Goal: Task Accomplishment & Management: Complete application form

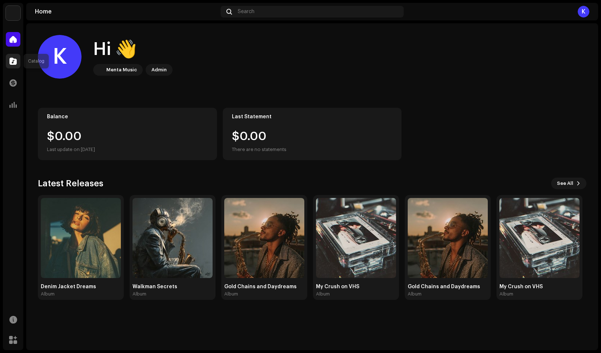
click at [19, 58] on div at bounding box center [13, 61] width 15 height 15
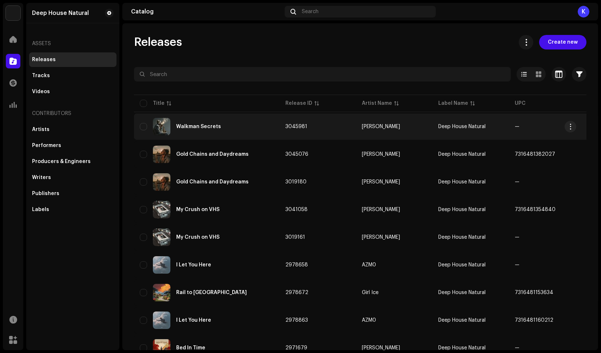
click at [215, 126] on div "Walkman Secrets" at bounding box center [198, 126] width 45 height 5
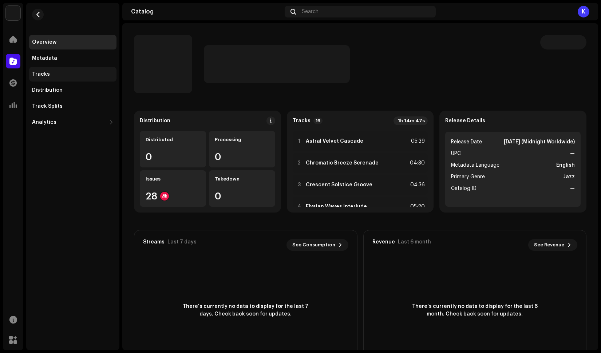
click at [40, 70] on div "Tracks" at bounding box center [72, 74] width 87 height 15
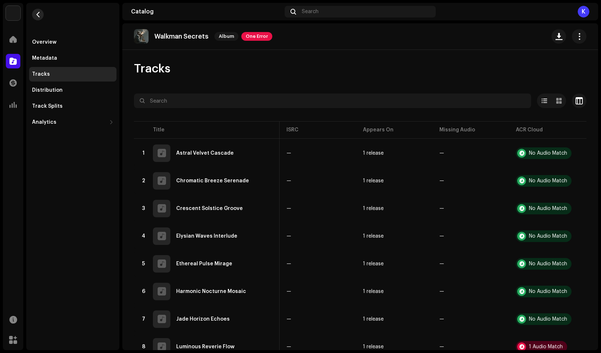
click at [40, 16] on span "button" at bounding box center [37, 15] width 5 height 6
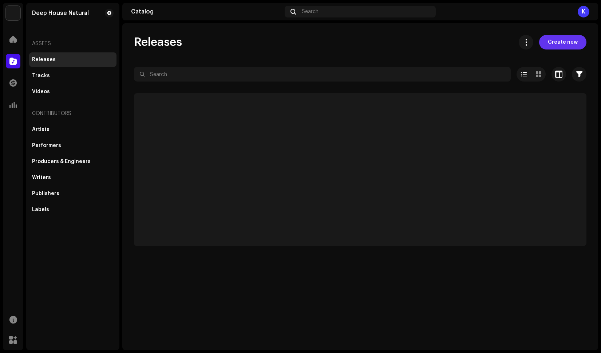
click at [574, 39] on button "Create new" at bounding box center [562, 42] width 47 height 15
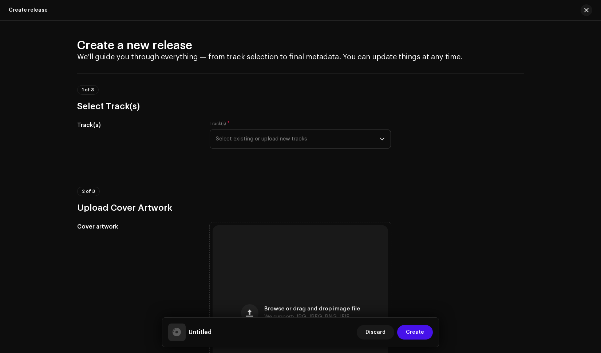
click at [366, 133] on span "Select existing or upload new tracks" at bounding box center [298, 139] width 164 height 18
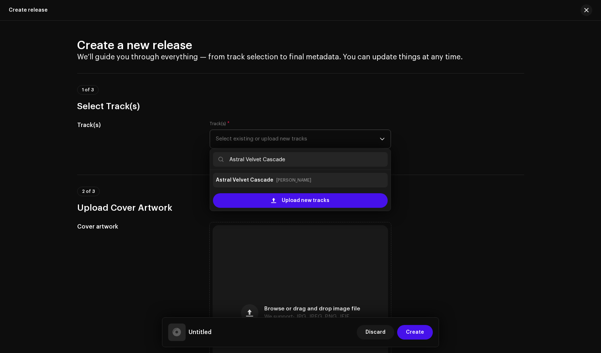
type input "Astral Velvet Cascade"
click at [296, 179] on small "[PERSON_NAME]" at bounding box center [293, 179] width 35 height 7
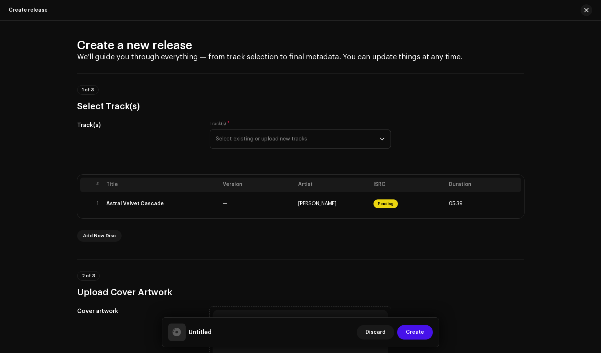
click at [287, 141] on span "Select existing or upload new tracks" at bounding box center [298, 139] width 164 height 18
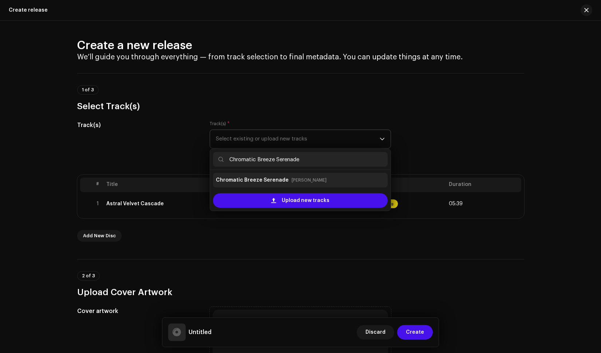
type input "Chromatic Breeze Serenade"
click at [292, 175] on div "Chromatic Breeze Serenade [PERSON_NAME]" at bounding box center [300, 180] width 169 height 12
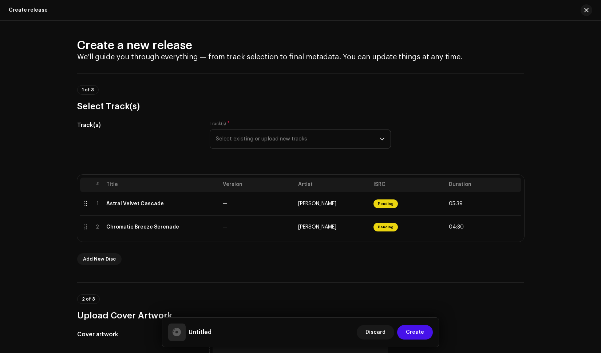
click at [277, 143] on span "Select existing or upload new tracks" at bounding box center [298, 139] width 164 height 18
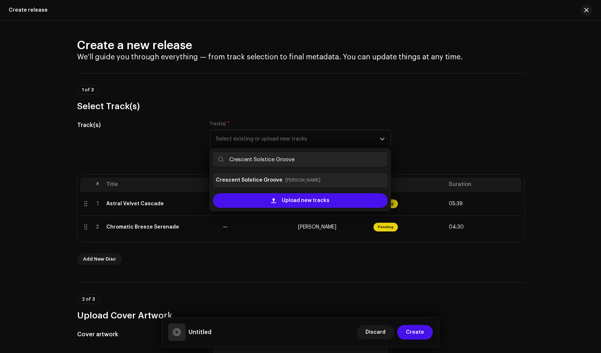
type input "Crescent Solstice Groove"
click at [290, 178] on small "[PERSON_NAME]" at bounding box center [302, 179] width 35 height 7
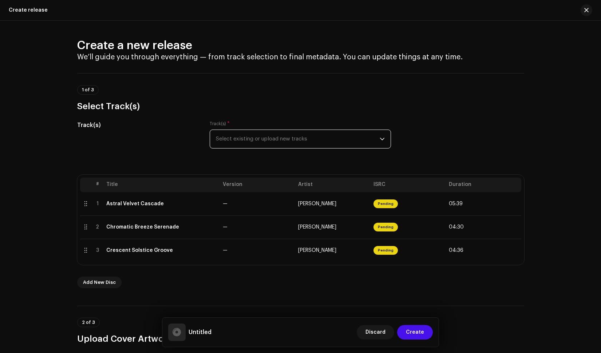
click at [289, 137] on span "Select existing or upload new tracks" at bounding box center [298, 139] width 164 height 18
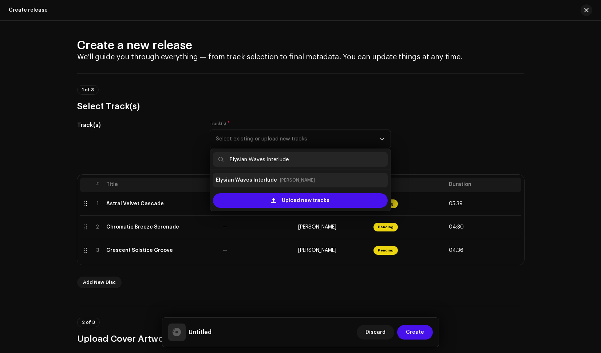
type input "Elysian Waves Interlude"
click at [285, 184] on div "Elysian Waves Interlude [PERSON_NAME]" at bounding box center [300, 180] width 169 height 12
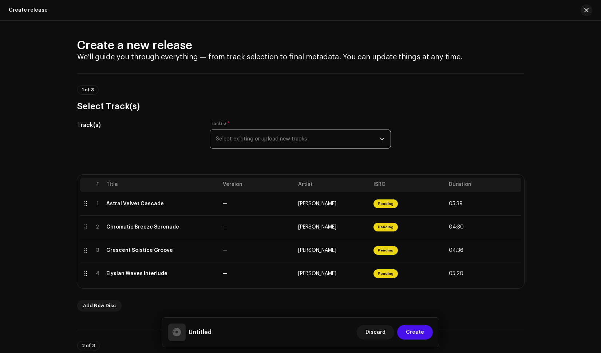
click at [274, 138] on span "Select existing or upload new tracks" at bounding box center [298, 139] width 164 height 18
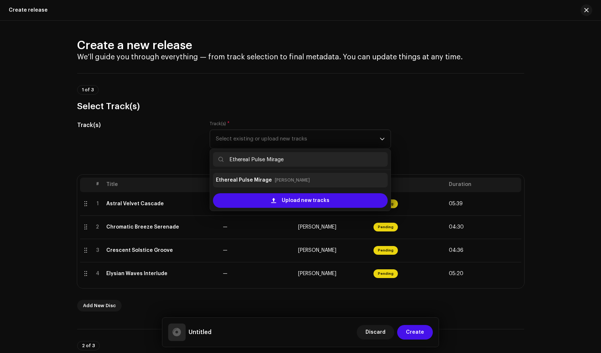
type input "Ethereal Pulse Mirage"
click at [269, 179] on div "Ethereal Pulse Mirage [PERSON_NAME]" at bounding box center [300, 180] width 169 height 12
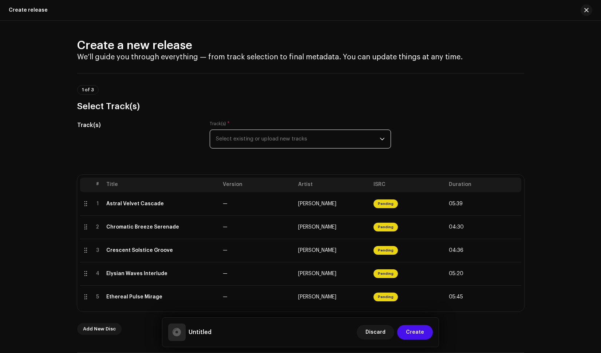
click at [285, 142] on span "Select existing or upload new tracks" at bounding box center [298, 139] width 164 height 18
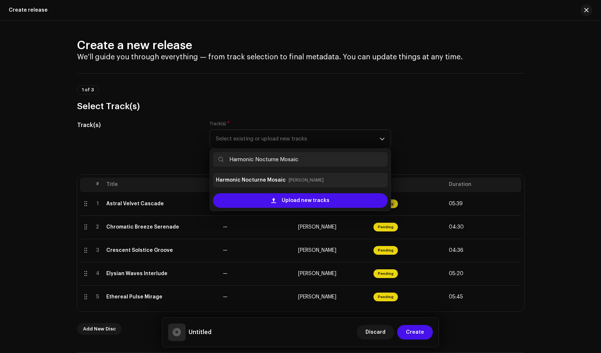
type input "Harmonic Nocturne Mosaic"
click at [272, 179] on strong "Harmonic Nocturne Mosaic" at bounding box center [251, 180] width 70 height 12
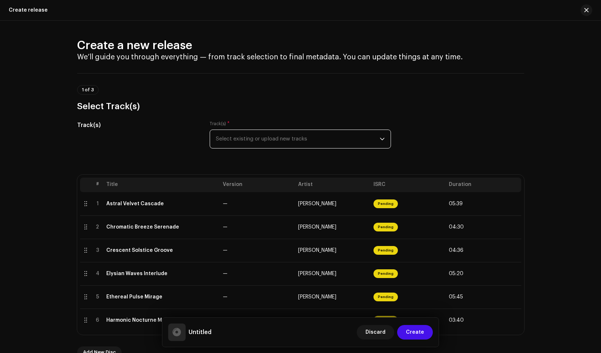
click at [281, 139] on span "Select existing or upload new tracks" at bounding box center [298, 139] width 164 height 18
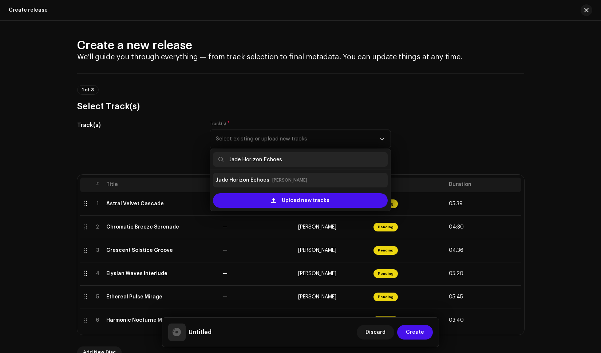
type input "Jade Horizon Echoes"
click at [272, 180] on small "[PERSON_NAME]" at bounding box center [289, 179] width 35 height 7
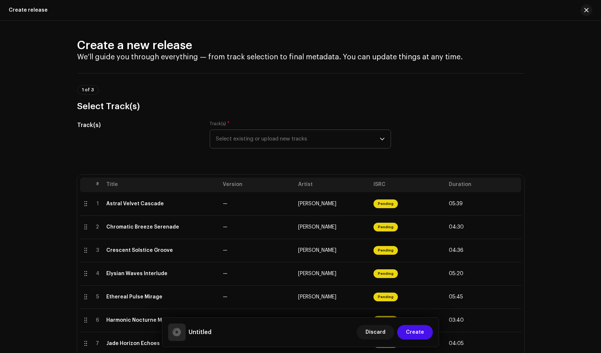
click at [277, 134] on span "Select existing or upload new tracks" at bounding box center [298, 139] width 164 height 18
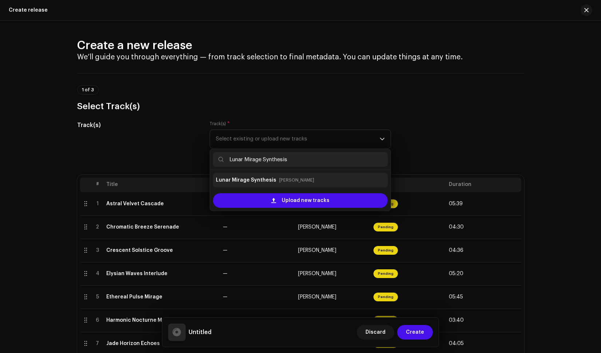
type input "Lunar Mirage Synthesis"
click at [272, 181] on div "Lunar Mirage Synthesis [PERSON_NAME]" at bounding box center [300, 180] width 169 height 12
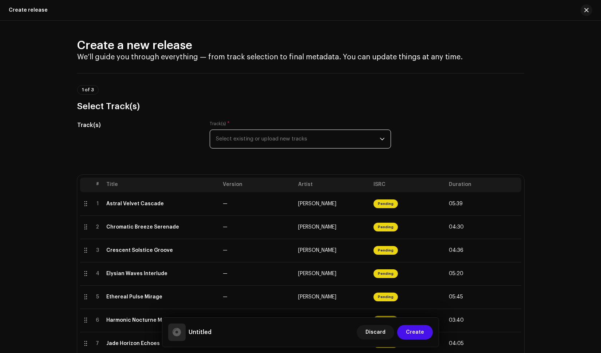
click at [277, 133] on span "Select existing or upload new tracks" at bounding box center [298, 139] width 164 height 18
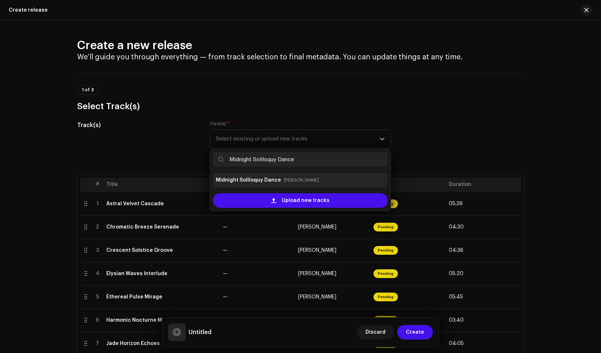
type input "Midnight Soliloquy Dance"
click at [276, 179] on strong "Midnight Soliloquy Dance" at bounding box center [248, 180] width 65 height 12
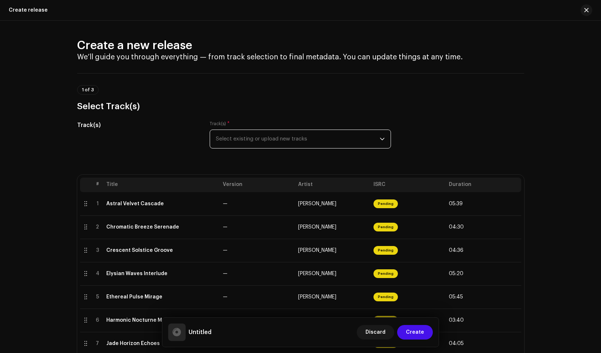
click at [278, 139] on span "Select existing or upload new tracks" at bounding box center [298, 139] width 164 height 18
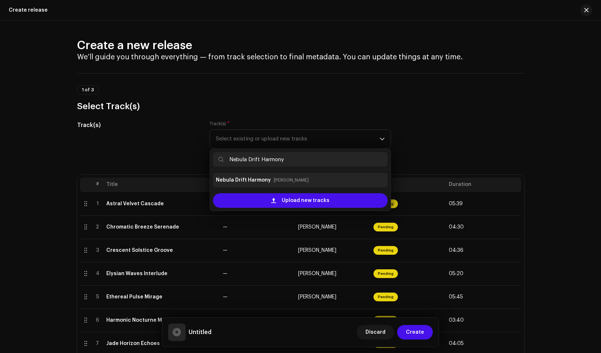
type input "Nebula Drift Harmony"
click at [279, 179] on small "[PERSON_NAME]" at bounding box center [291, 179] width 35 height 7
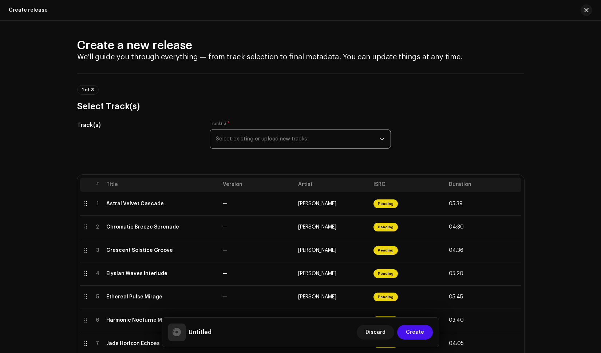
click at [288, 136] on span "Select existing or upload new tracks" at bounding box center [298, 139] width 164 height 18
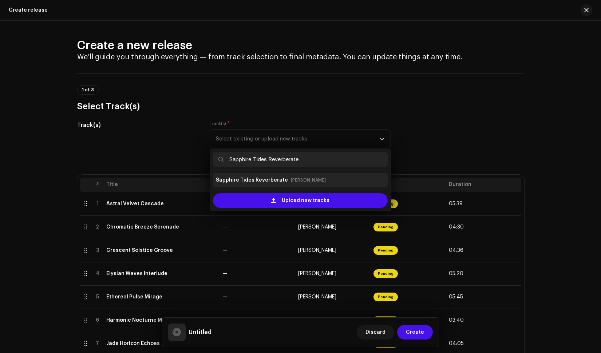
type input "Sapphire Tides Reverberate"
click at [271, 183] on strong "Sapphire Tides Reverberate" at bounding box center [252, 180] width 72 height 12
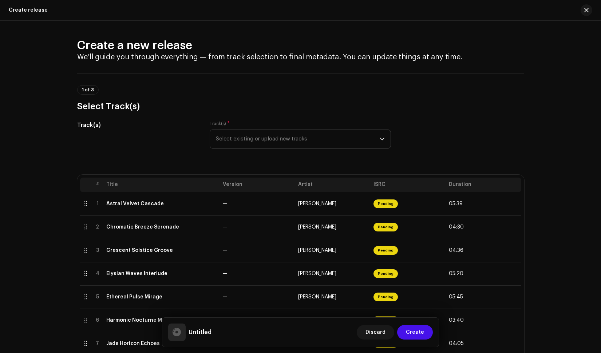
click at [289, 144] on span "Select existing or upload new tracks" at bounding box center [298, 139] width 164 height 18
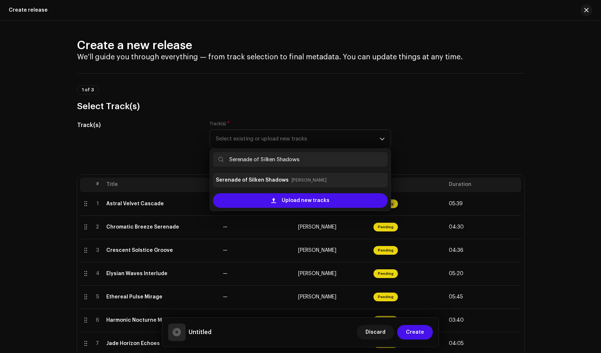
type input "Serenade of Silken Shadows"
click at [282, 181] on strong "Serenade of Silken Shadows" at bounding box center [252, 180] width 73 height 12
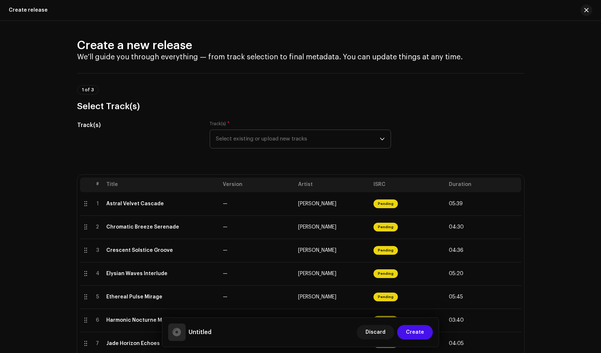
click at [279, 143] on span "Select existing or upload new tracks" at bounding box center [298, 139] width 164 height 18
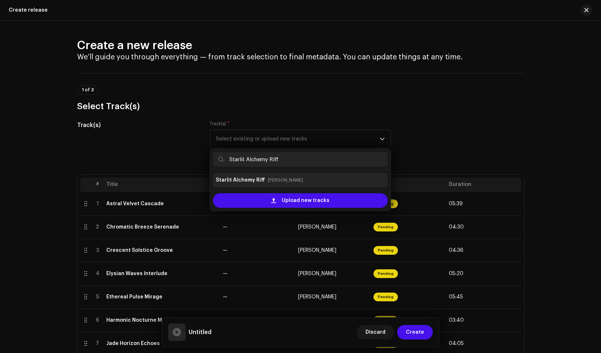
type input "Starlit Alchemy Riff"
click at [269, 183] on small "[PERSON_NAME]" at bounding box center [285, 179] width 35 height 7
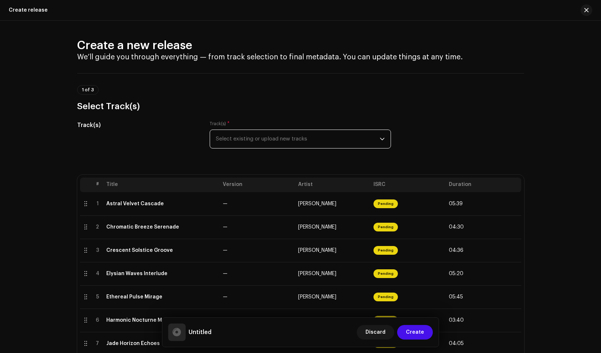
click at [274, 145] on span "Select existing or upload new tracks" at bounding box center [298, 139] width 164 height 18
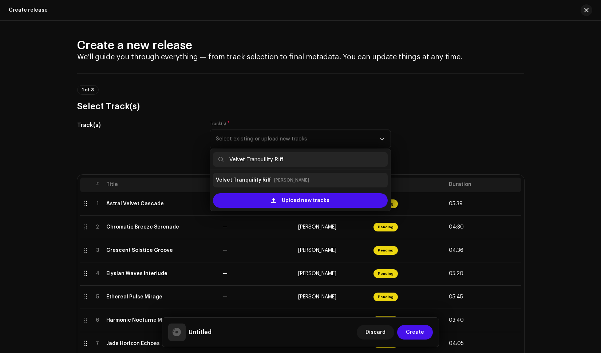
type input "Velvet Tranquility Riff"
click at [274, 178] on small "[PERSON_NAME]" at bounding box center [291, 179] width 35 height 7
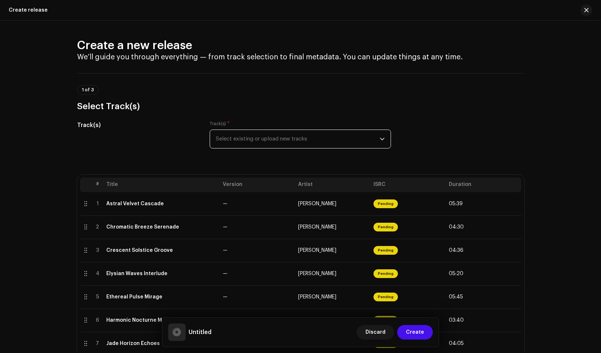
click at [270, 151] on div "Track(s) * Select existing or upload new tracks" at bounding box center [300, 139] width 181 height 36
click at [271, 147] on span "Select existing or upload new tracks" at bounding box center [298, 139] width 164 height 18
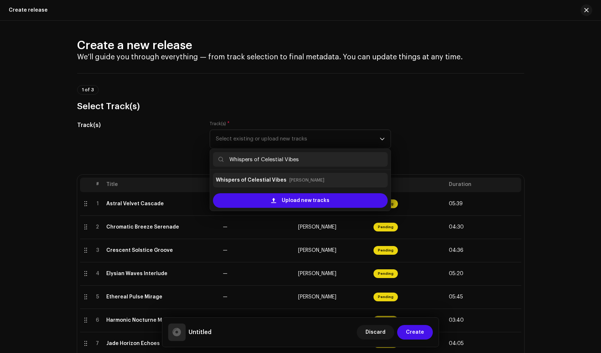
type input "Whispers of Celestial Vibes"
click at [274, 183] on strong "Whispers of Celestial Vibes" at bounding box center [251, 180] width 71 height 12
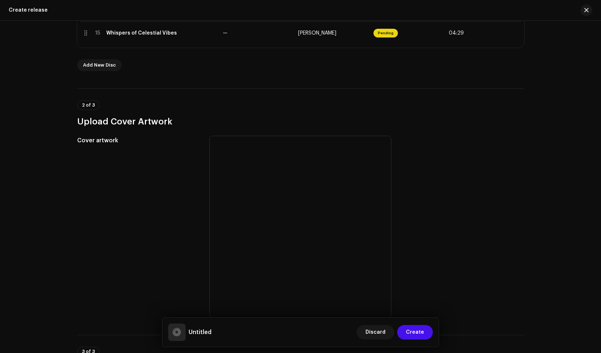
scroll to position [585, 0]
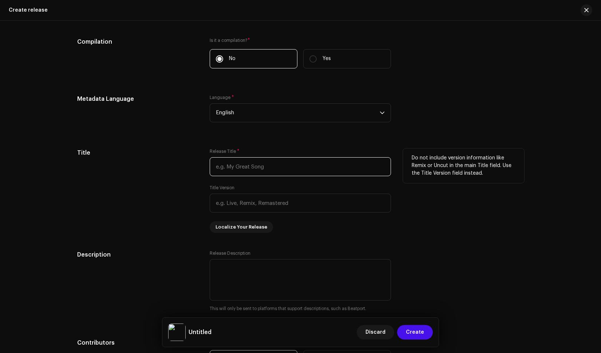
click at [244, 170] on input "text" at bounding box center [300, 166] width 181 height 19
paste input "Walkman Secrets"
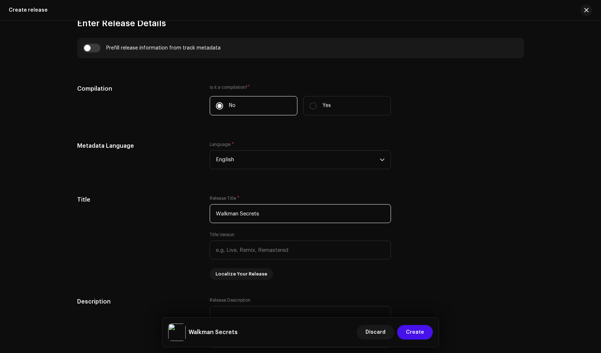
scroll to position [744, 0]
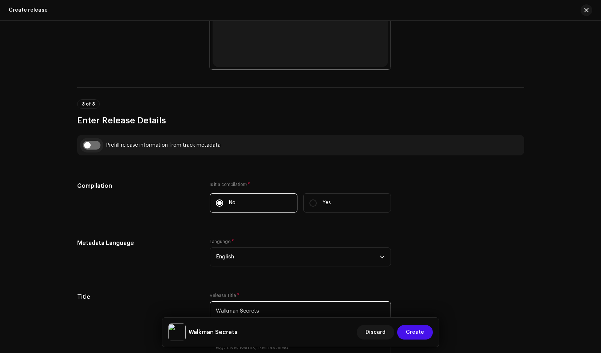
type input "Walkman Secrets"
click at [92, 141] on input "checkbox" at bounding box center [91, 145] width 17 height 9
checkbox input "true"
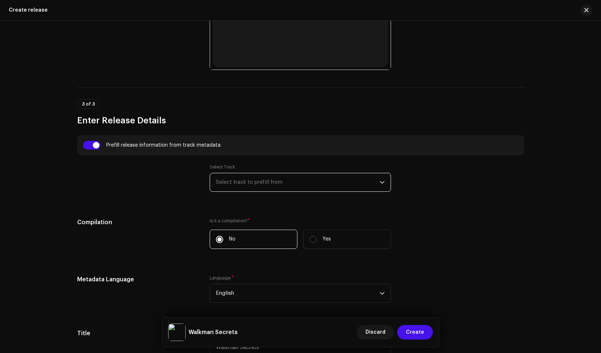
drag, startPoint x: 267, startPoint y: 180, endPoint x: 270, endPoint y: 184, distance: 5.4
click at [267, 179] on span "Select track to prefill from" at bounding box center [298, 182] width 164 height 18
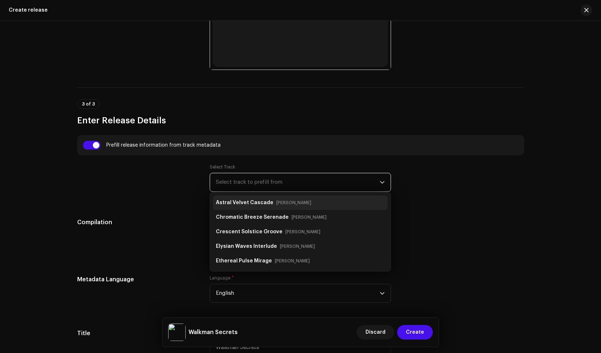
click at [266, 204] on strong "Astral Velvet Cascade" at bounding box center [244, 203] width 57 height 12
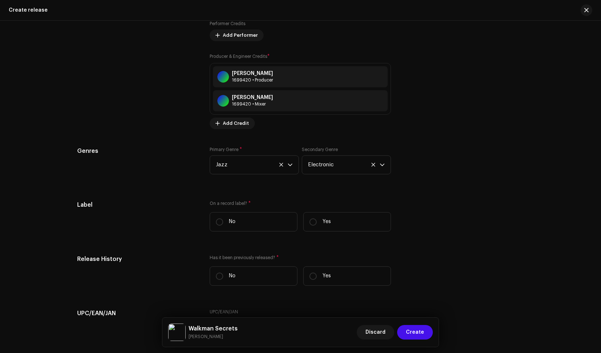
scroll to position [1510, 0]
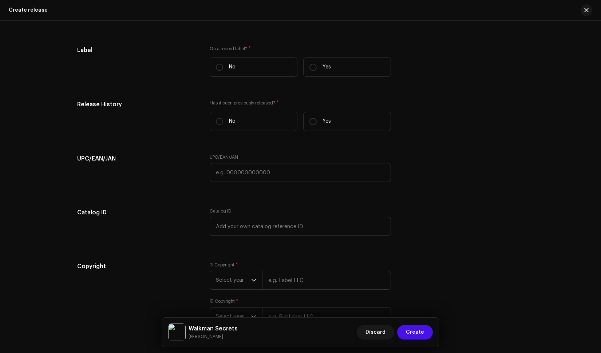
click at [339, 78] on div "On a record label? * No Yes" at bounding box center [300, 64] width 181 height 37
click at [345, 69] on label "Yes" at bounding box center [347, 66] width 88 height 19
click at [317, 69] on input "Yes" at bounding box center [312, 67] width 7 height 7
radio input "true"
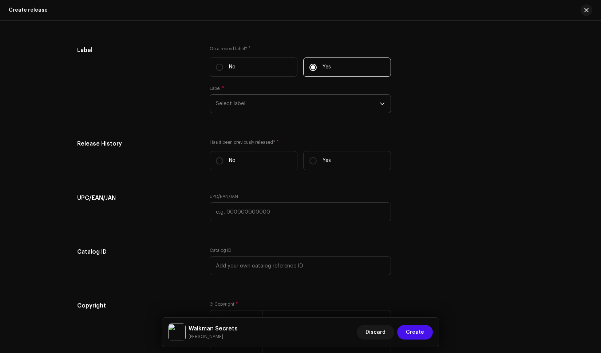
click at [291, 107] on span "Select label" at bounding box center [298, 104] width 164 height 18
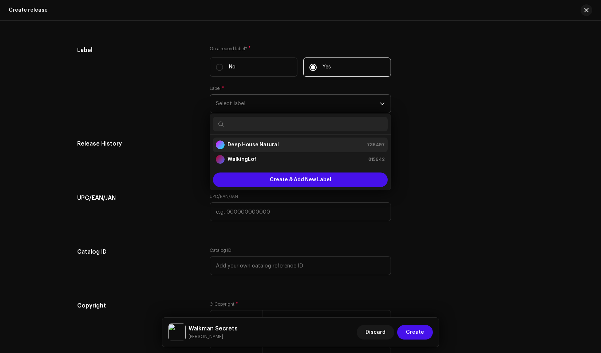
click at [256, 148] on div "Deep House Natural" at bounding box center [247, 144] width 63 height 9
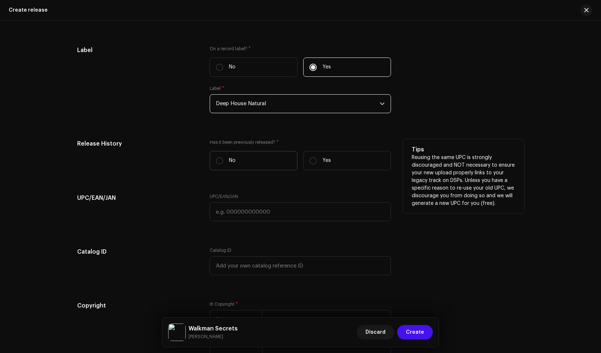
click at [266, 160] on label "No" at bounding box center [254, 160] width 88 height 19
click at [223, 160] on input "No" at bounding box center [219, 160] width 7 height 7
radio input "true"
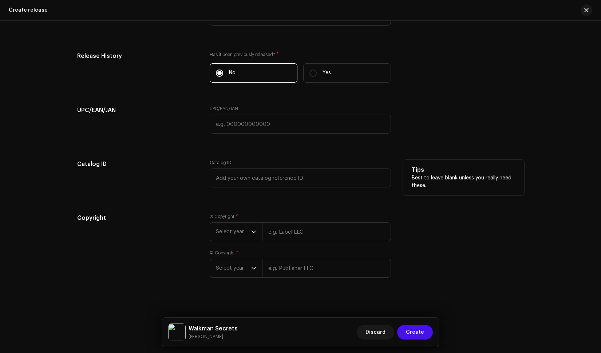
scroll to position [1601, 0]
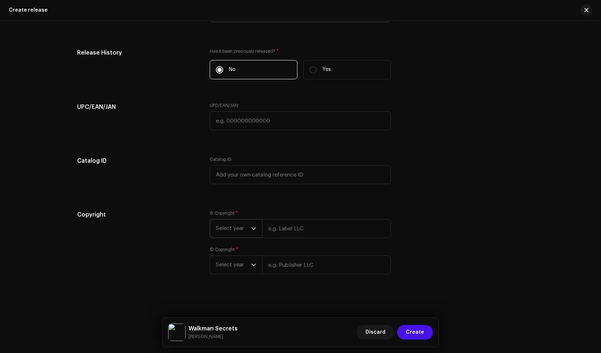
click at [241, 224] on span "Select year" at bounding box center [233, 228] width 35 height 18
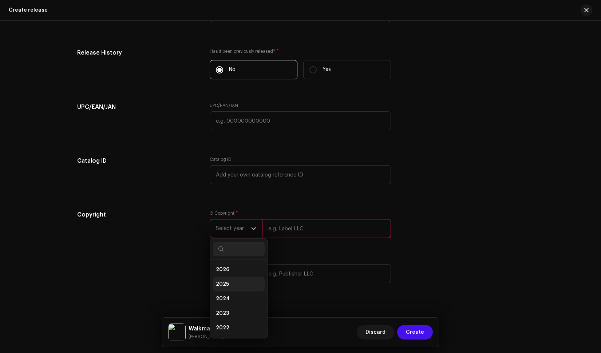
click at [228, 280] on li "2025" at bounding box center [239, 284] width 52 height 15
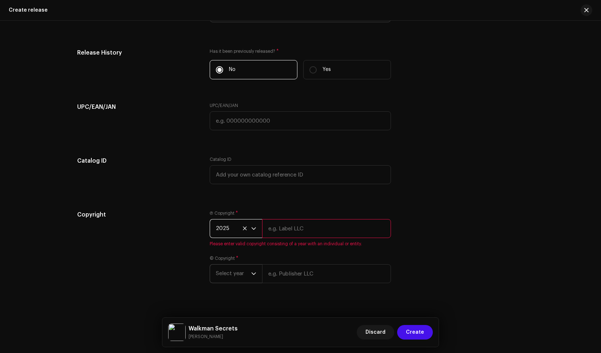
click at [240, 273] on span "Select year" at bounding box center [233, 274] width 35 height 18
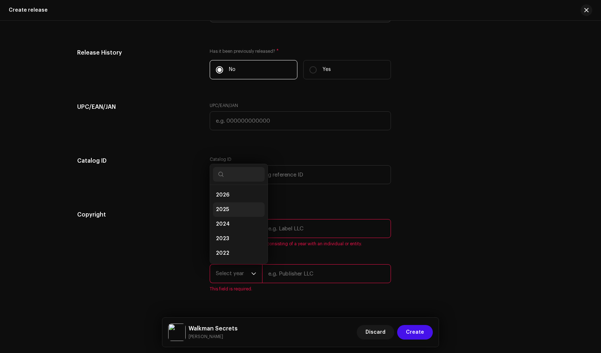
click at [222, 209] on span "2025" at bounding box center [222, 209] width 13 height 7
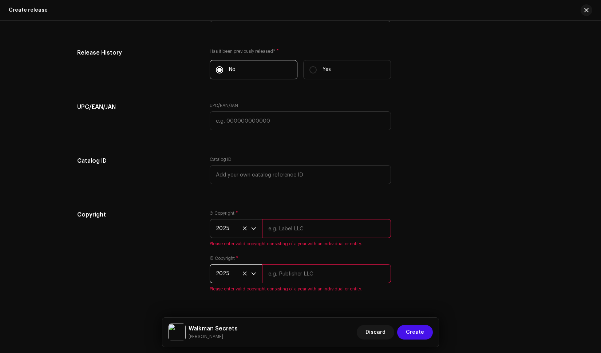
click at [287, 225] on input "text" at bounding box center [326, 228] width 129 height 19
type input "Deep House Natural"
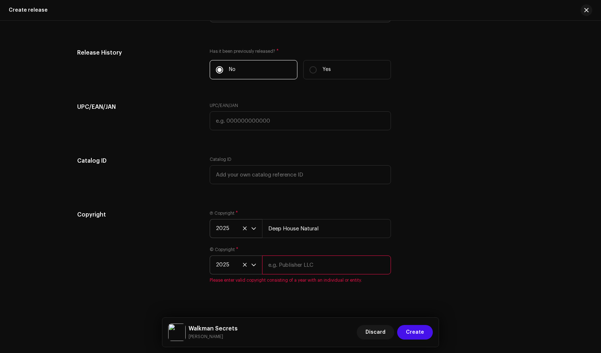
drag, startPoint x: 295, startPoint y: 268, endPoint x: 297, endPoint y: 274, distance: 6.2
click at [295, 268] on input "text" at bounding box center [326, 264] width 129 height 19
type input "Deep House Natural"
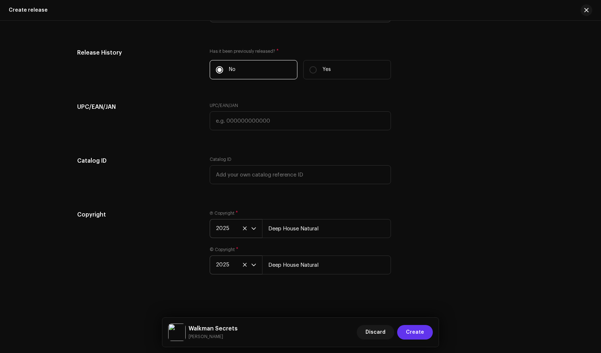
click at [426, 329] on button "Create" at bounding box center [415, 332] width 36 height 15
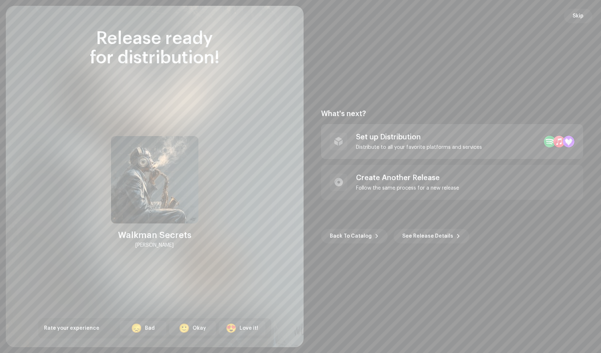
click at [418, 151] on div "Set up Distribution Distribute to all your favorite platforms and services" at bounding box center [452, 141] width 262 height 35
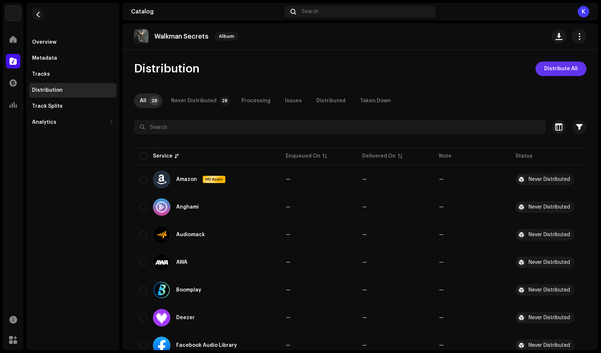
click at [565, 69] on span "Distribute All" at bounding box center [560, 68] width 33 height 15
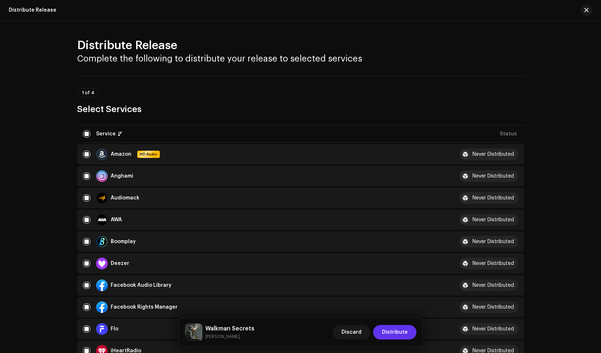
click at [404, 330] on span "Distribute" at bounding box center [395, 332] width 26 height 15
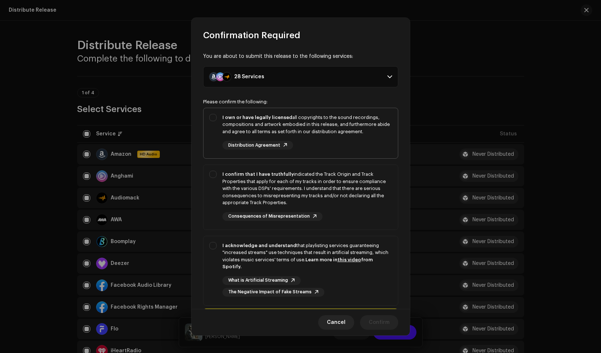
click at [377, 122] on div "I own or have legally licensed all copyrights to the sound recordings, composit…" at bounding box center [307, 124] width 170 height 21
checkbox input "true"
click at [376, 196] on div "I confirm that I have truthfully indicated the Track Origin and Track Propertie…" at bounding box center [307, 189] width 170 height 36
checkbox input "true"
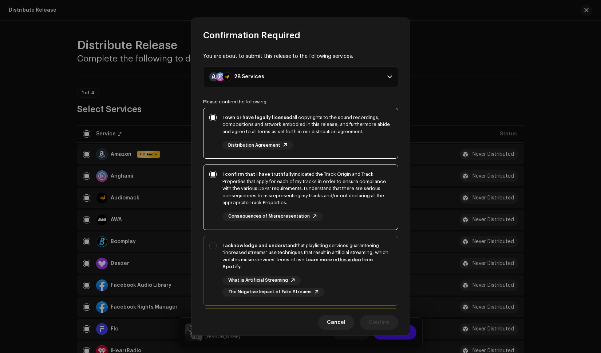
click at [378, 268] on div "I acknowledge and understand that playlisting services guaranteeing "increased …" at bounding box center [307, 256] width 170 height 28
checkbox input "true"
click at [380, 318] on span "Confirm" at bounding box center [379, 322] width 21 height 15
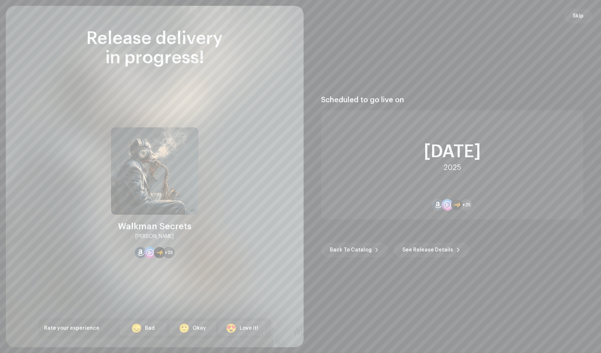
click at [571, 18] on button "Skip" at bounding box center [578, 16] width 28 height 15
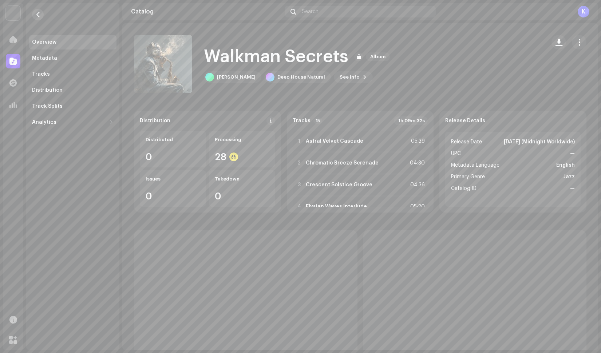
click at [35, 17] on span "button" at bounding box center [37, 15] width 5 height 6
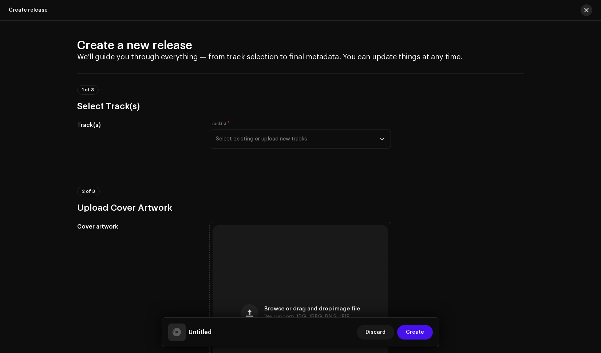
click at [588, 9] on button "button" at bounding box center [586, 10] width 12 height 12
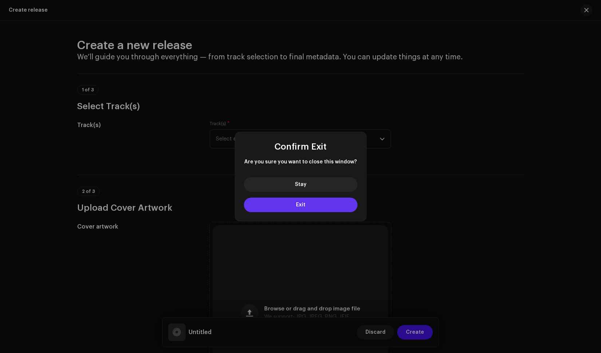
click at [298, 204] on span "Exit" at bounding box center [300, 204] width 9 height 5
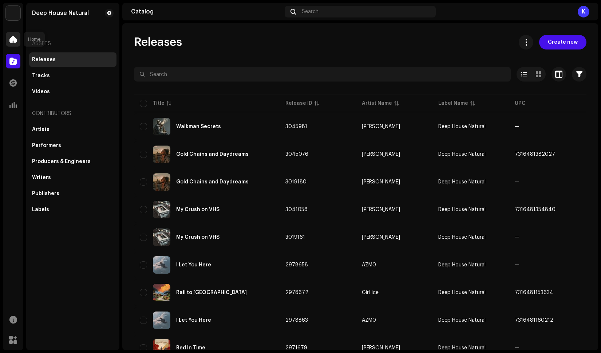
click at [14, 41] on span at bounding box center [12, 39] width 7 height 6
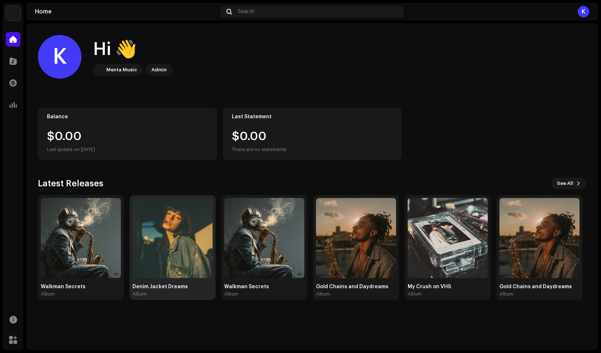
click at [179, 232] on img at bounding box center [172, 238] width 80 height 80
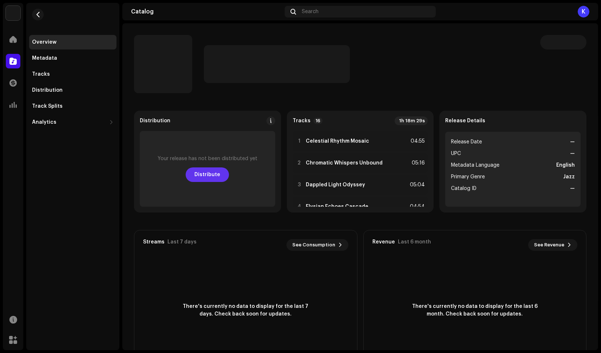
click at [213, 176] on span "Distribute" at bounding box center [207, 174] width 26 height 15
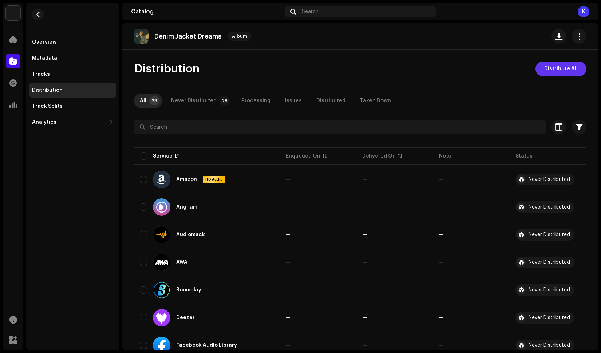
click at [566, 66] on span "Distribute All" at bounding box center [560, 68] width 33 height 15
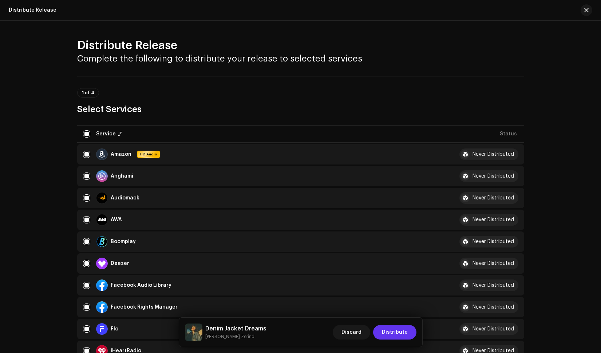
click at [399, 327] on span "Distribute" at bounding box center [395, 332] width 26 height 15
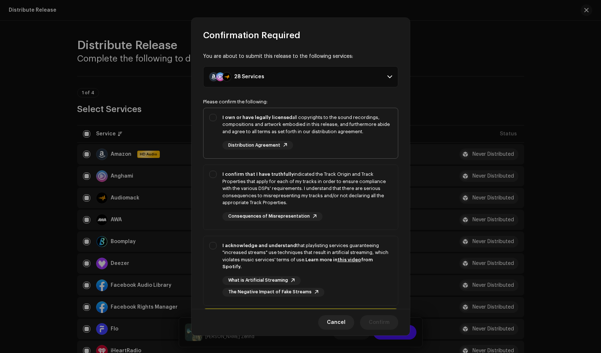
click at [381, 132] on div "I own or have legally licensed all copyrights to the sound recordings, composit…" at bounding box center [307, 124] width 170 height 21
checkbox input "true"
click at [381, 199] on div "I confirm that I have truthfully indicated the Track Origin and Track Propertie…" at bounding box center [307, 189] width 170 height 36
checkbox input "true"
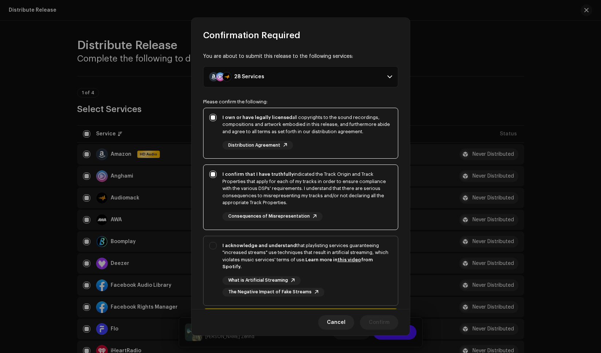
click at [379, 283] on div "What is Artificial Streaming The Negative Impact of Fake Streams" at bounding box center [307, 286] width 170 height 20
checkbox input "true"
click at [373, 324] on span "Confirm" at bounding box center [379, 322] width 21 height 15
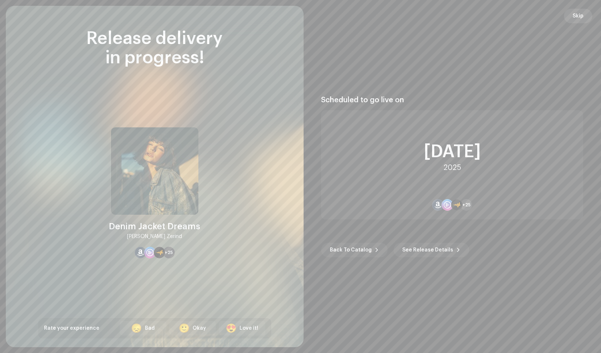
click at [576, 12] on span "Skip" at bounding box center [577, 16] width 11 height 15
